Goal: Find specific fact: Find specific fact

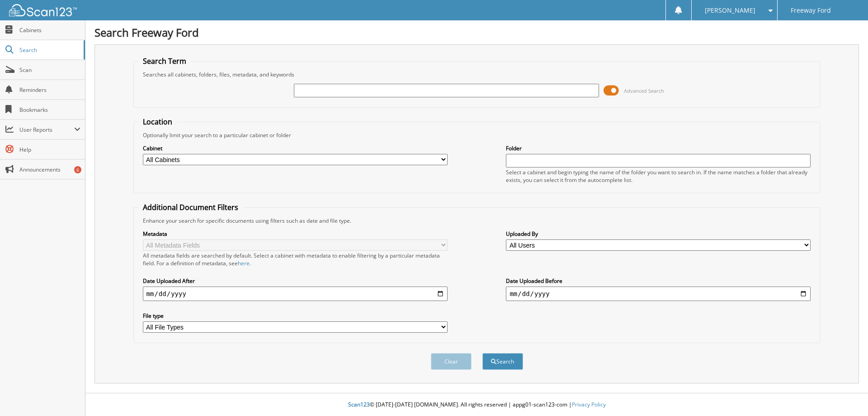
click at [376, 93] on input "text" at bounding box center [446, 91] width 305 height 14
paste input "24T169"
type input "24T169"
click at [483, 353] on button "Search" at bounding box center [503, 361] width 41 height 17
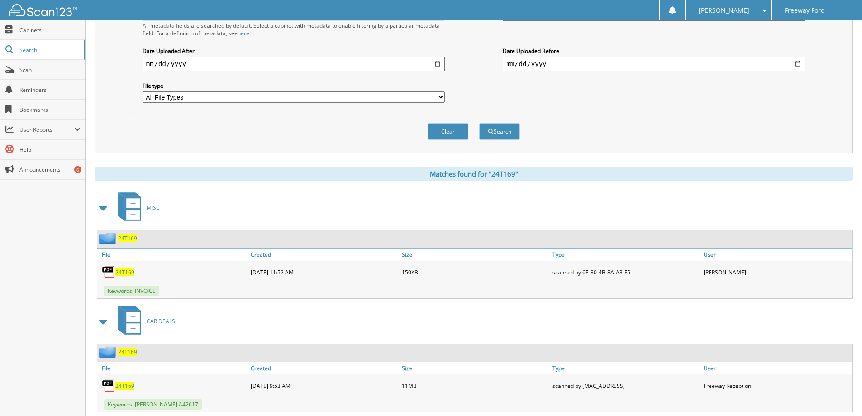
scroll to position [241, 0]
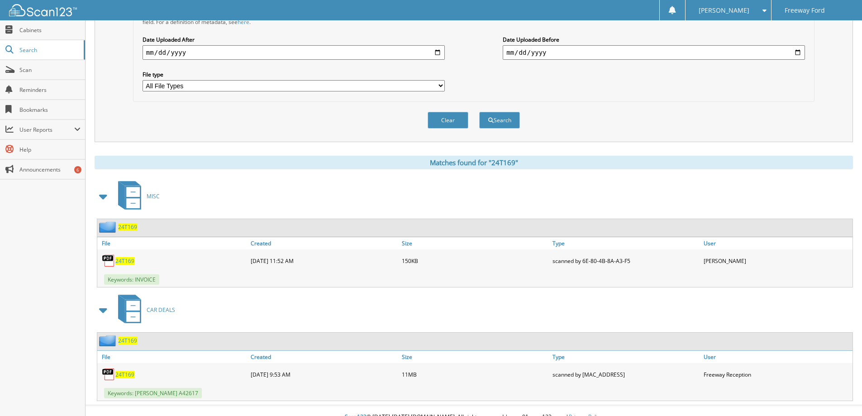
click at [124, 373] on span "24T169" at bounding box center [124, 374] width 19 height 8
